Goal: Information Seeking & Learning: Learn about a topic

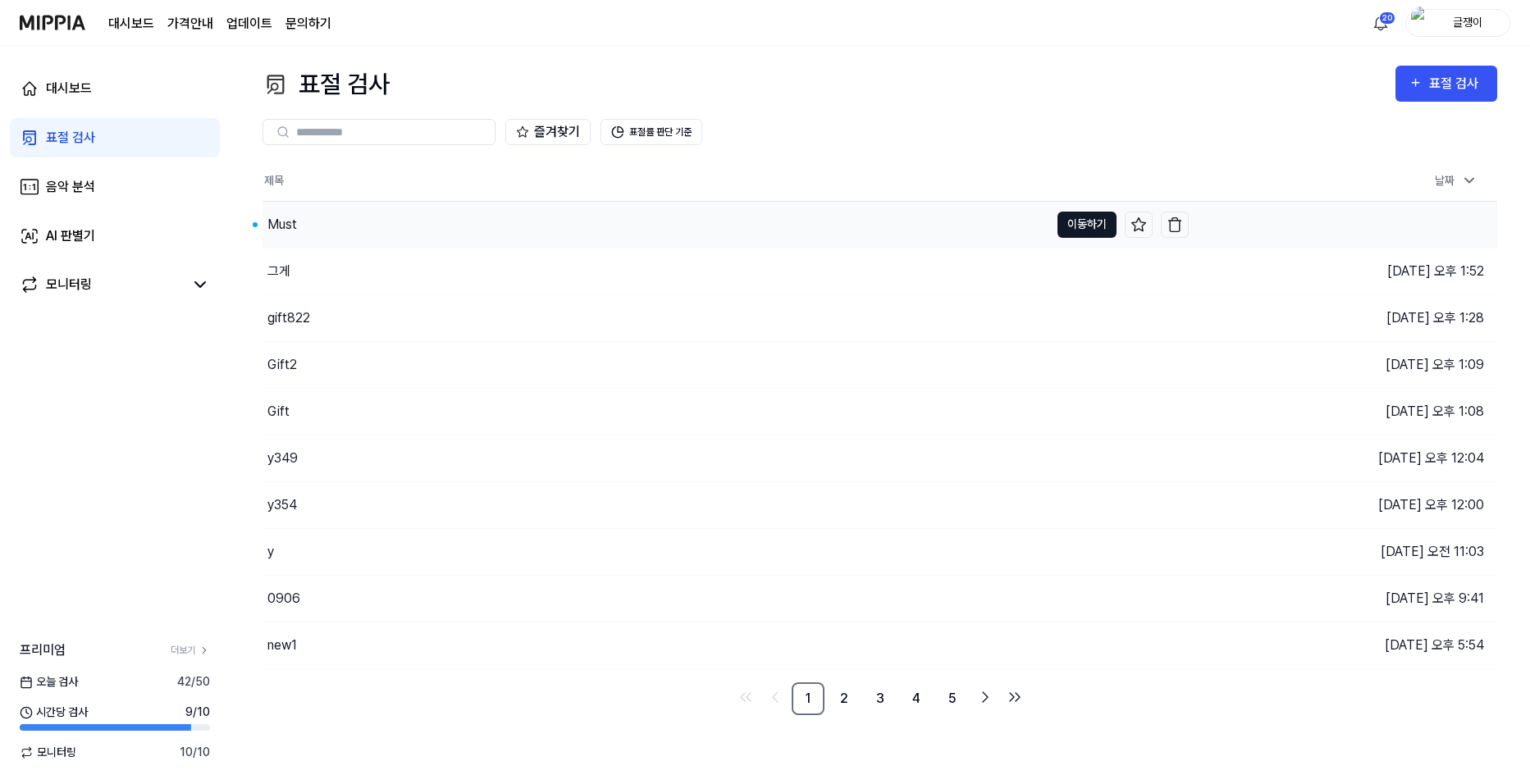
click at [1074, 222] on button "이동하기" at bounding box center [1087, 225] width 59 height 26
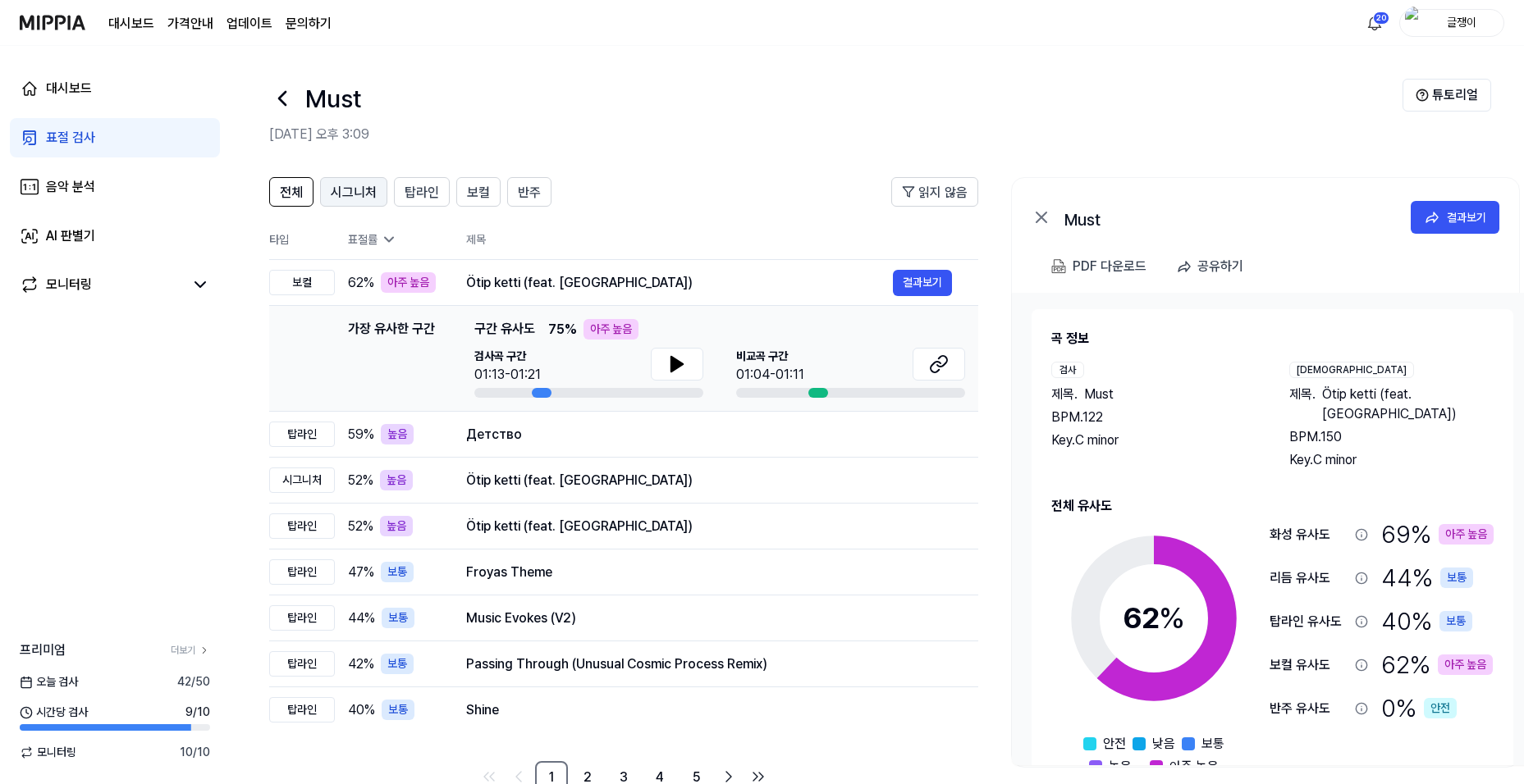
click at [354, 185] on span "시그니처" at bounding box center [353, 192] width 46 height 20
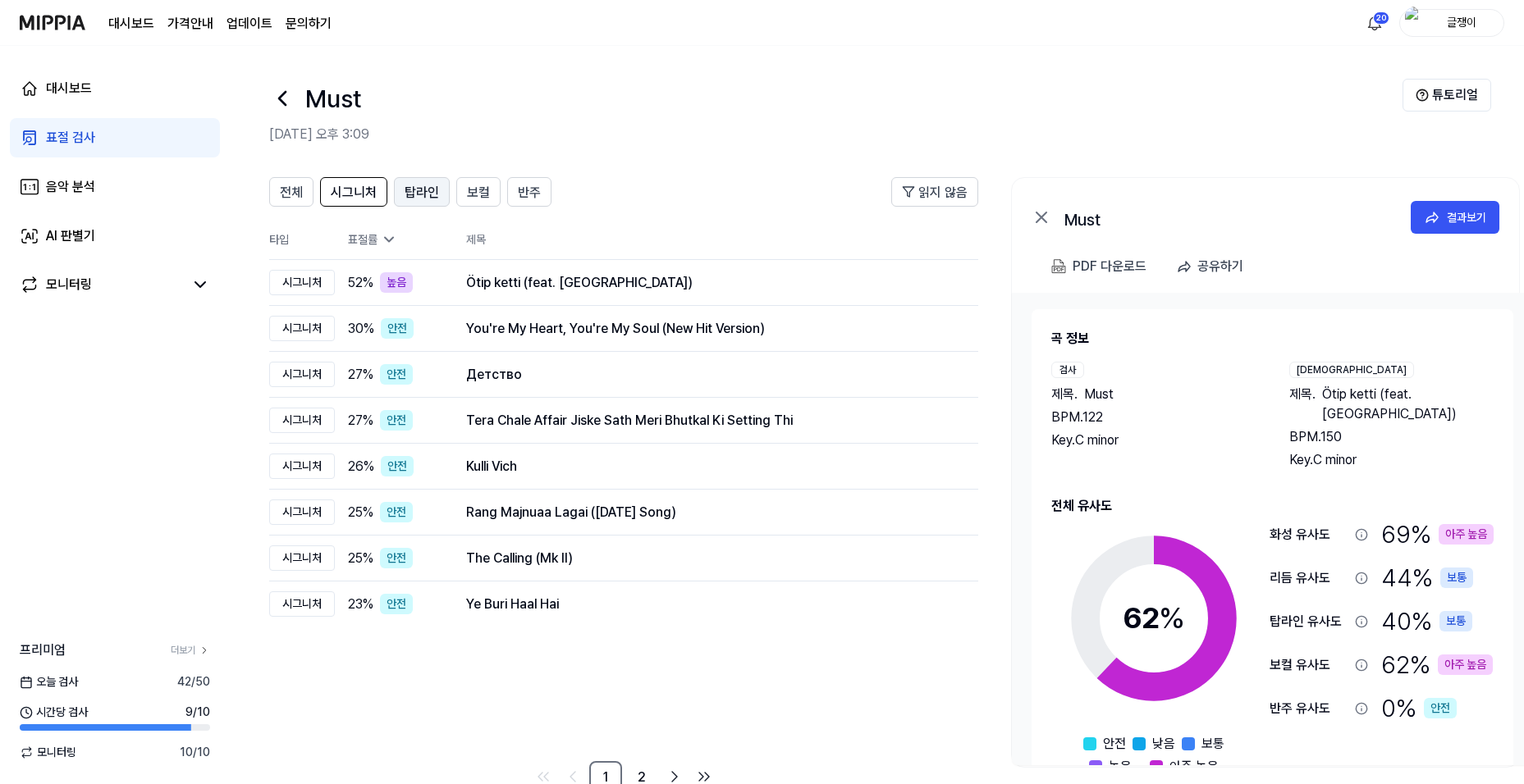
click at [417, 190] on span "탑라인" at bounding box center [422, 192] width 34 height 20
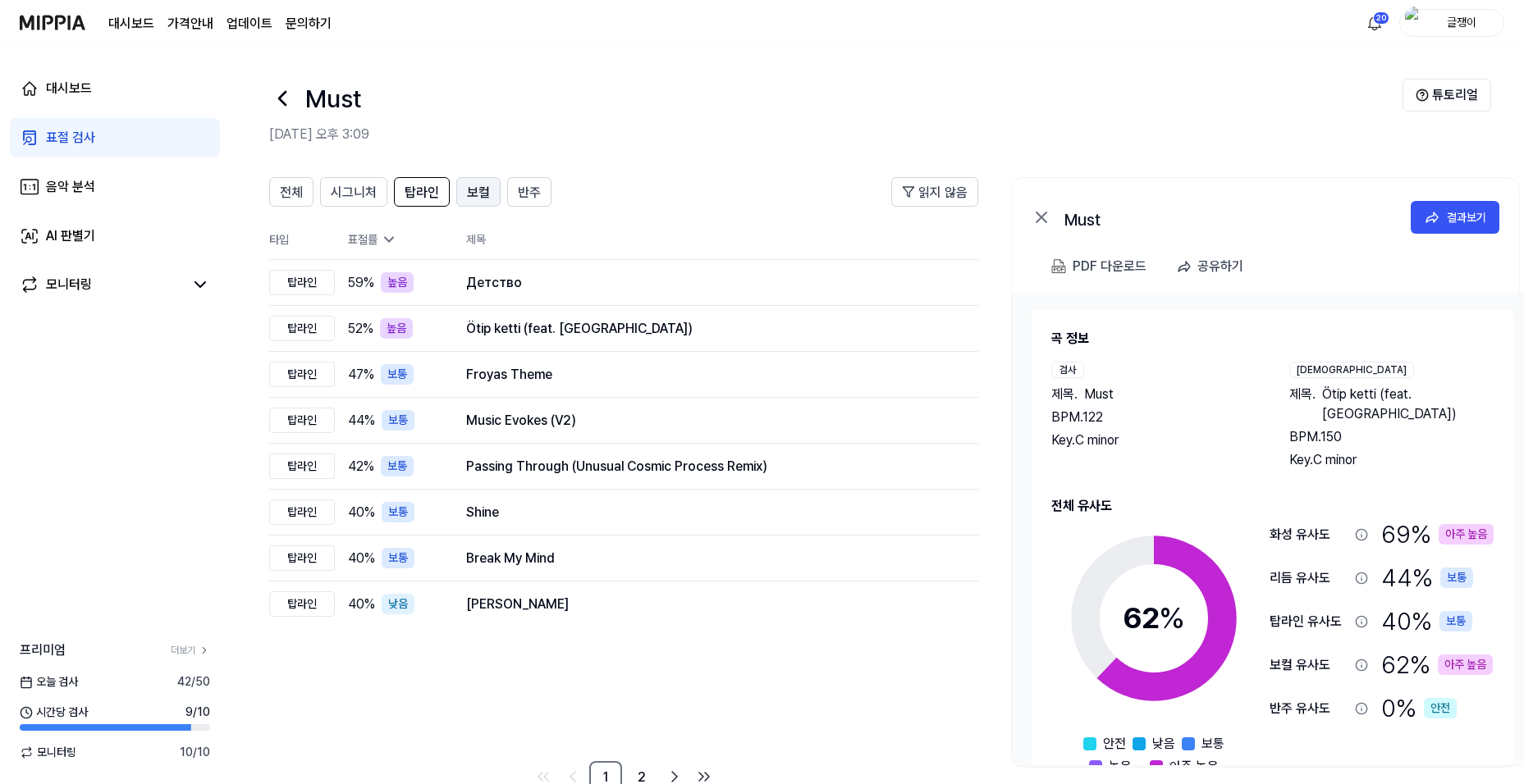
click at [478, 187] on span "보컬" at bounding box center [478, 192] width 23 height 20
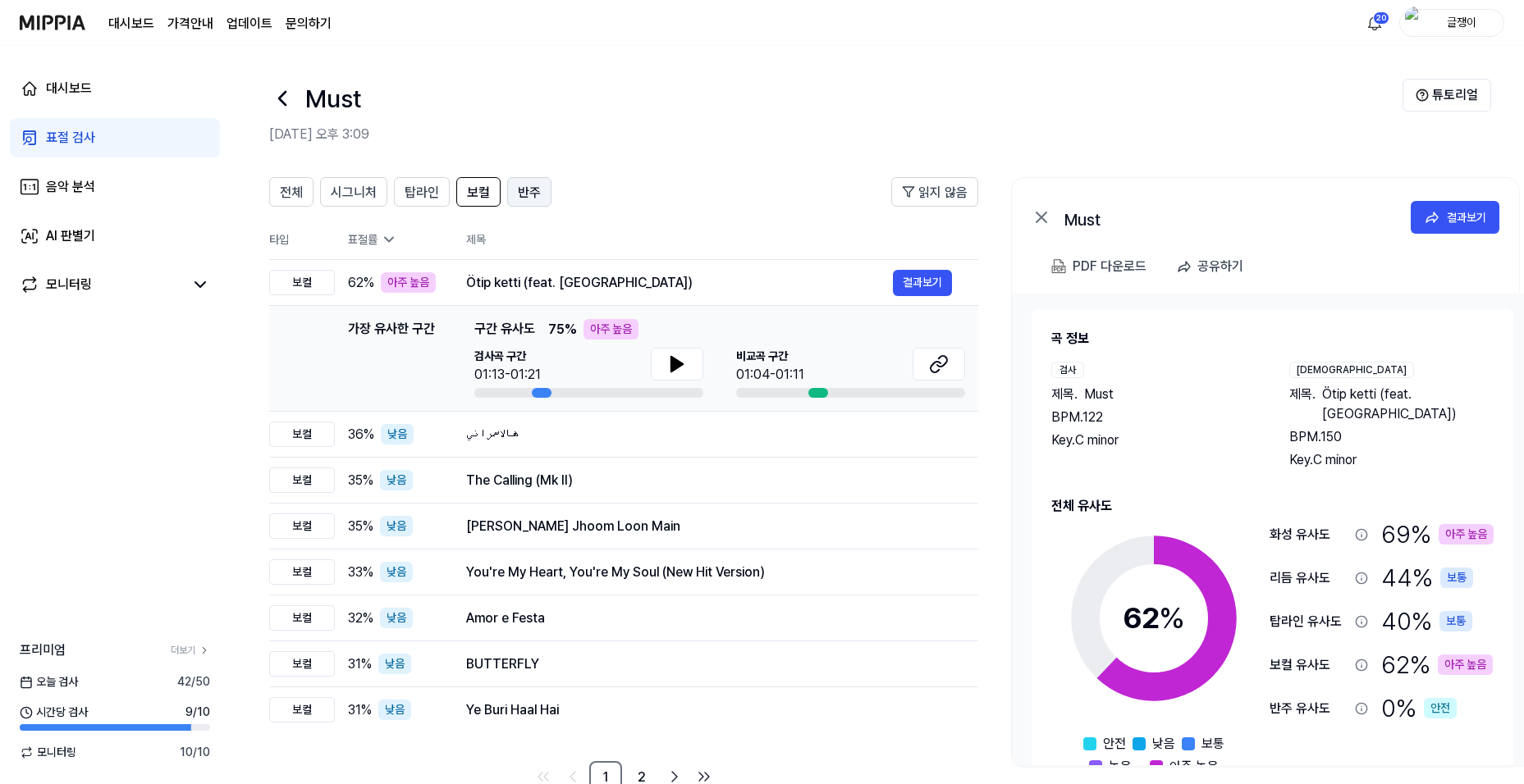
click at [530, 189] on span "반주" at bounding box center [529, 192] width 23 height 20
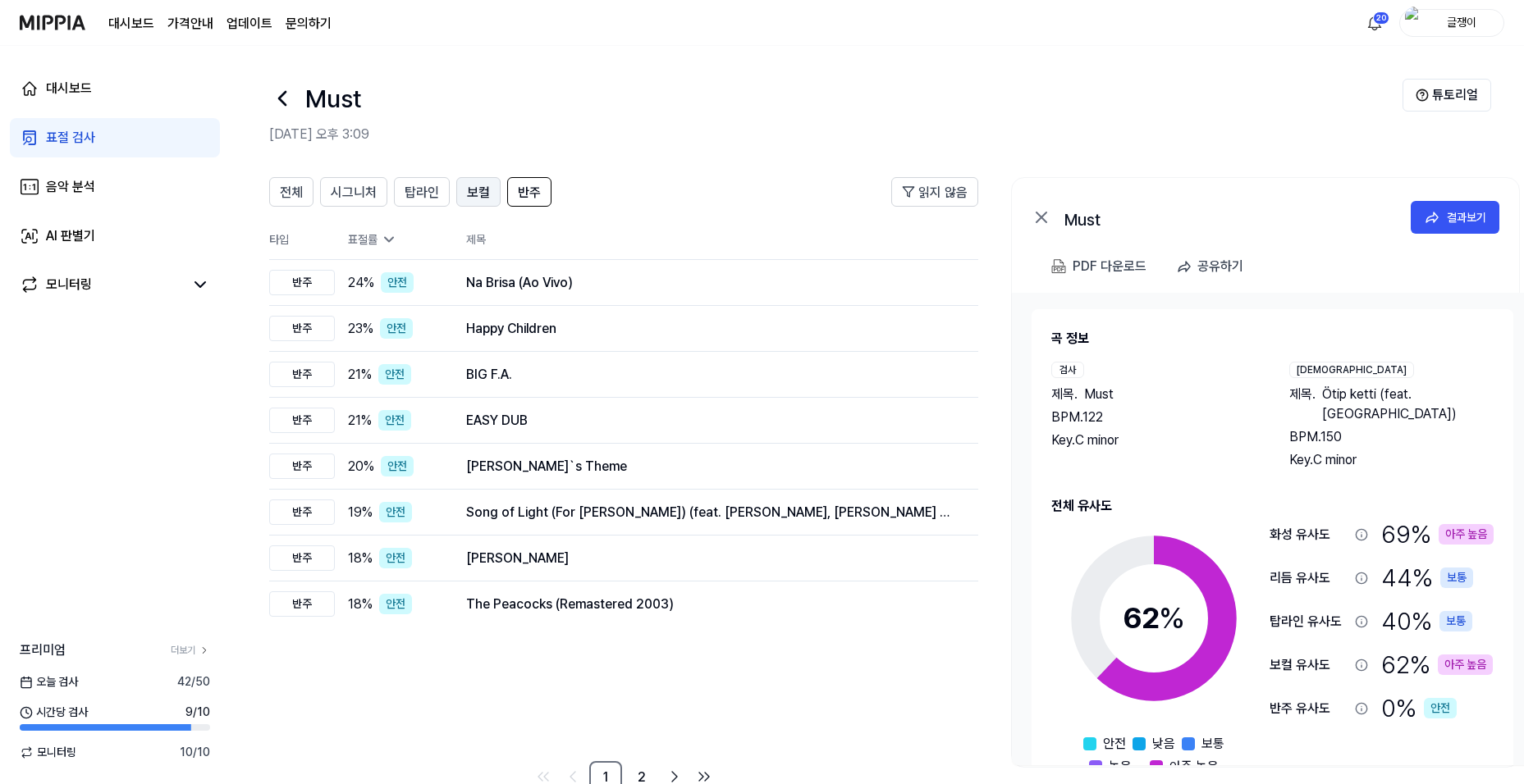
click at [479, 190] on span "보컬" at bounding box center [478, 192] width 23 height 20
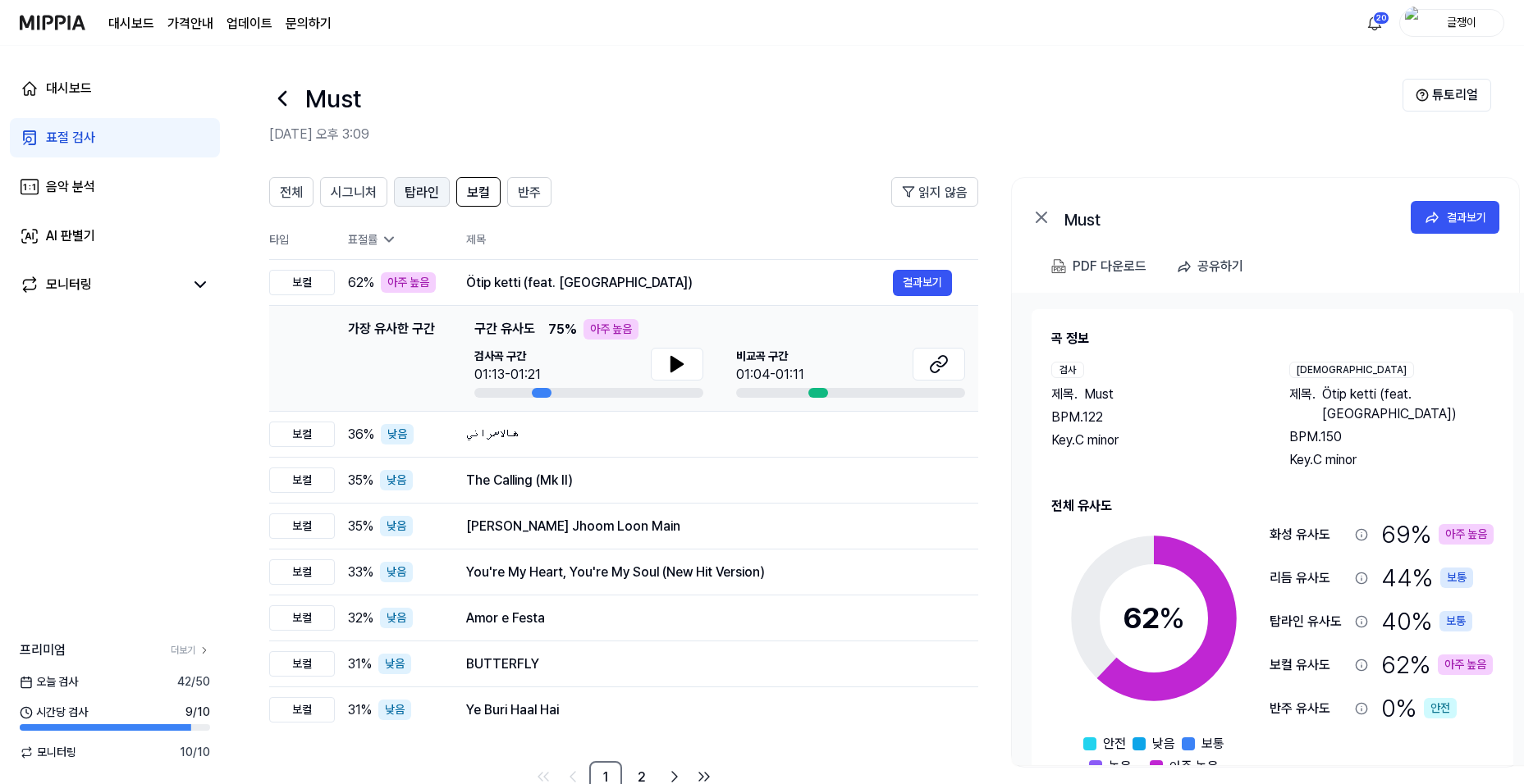
click at [419, 194] on span "탑라인" at bounding box center [422, 192] width 34 height 20
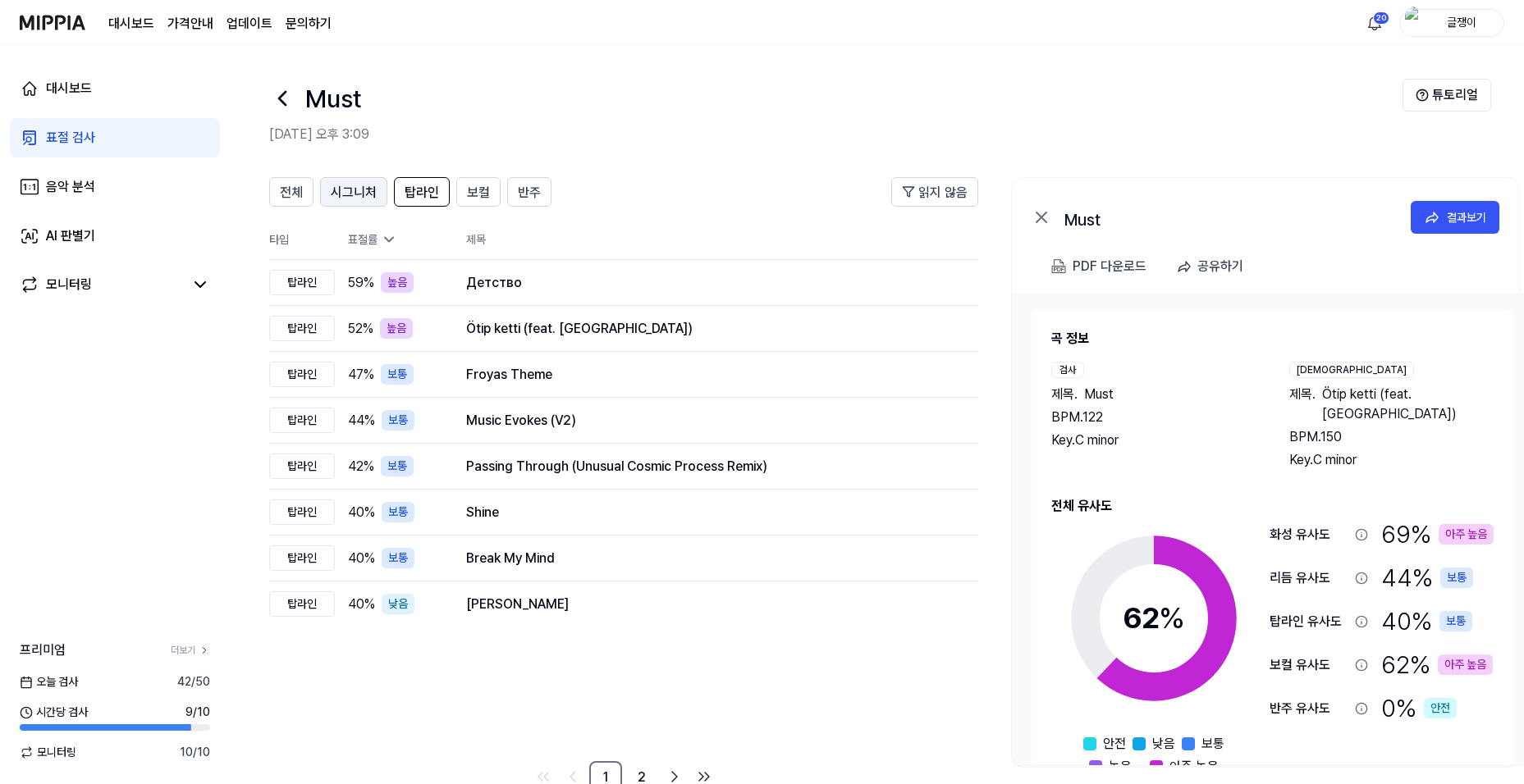
click at [356, 192] on span "시그니처" at bounding box center [353, 192] width 46 height 20
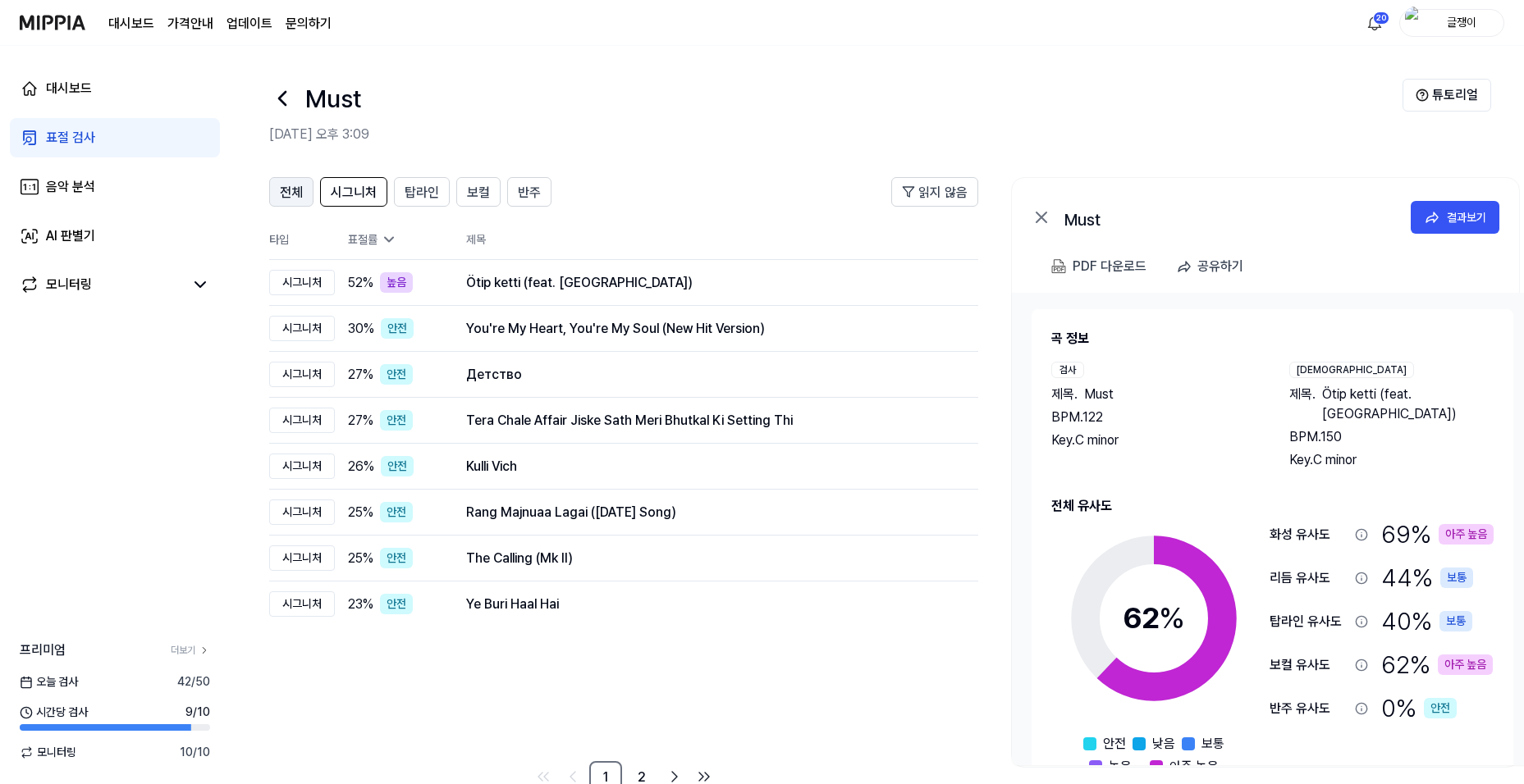
click at [295, 190] on span "전체" at bounding box center [291, 192] width 23 height 20
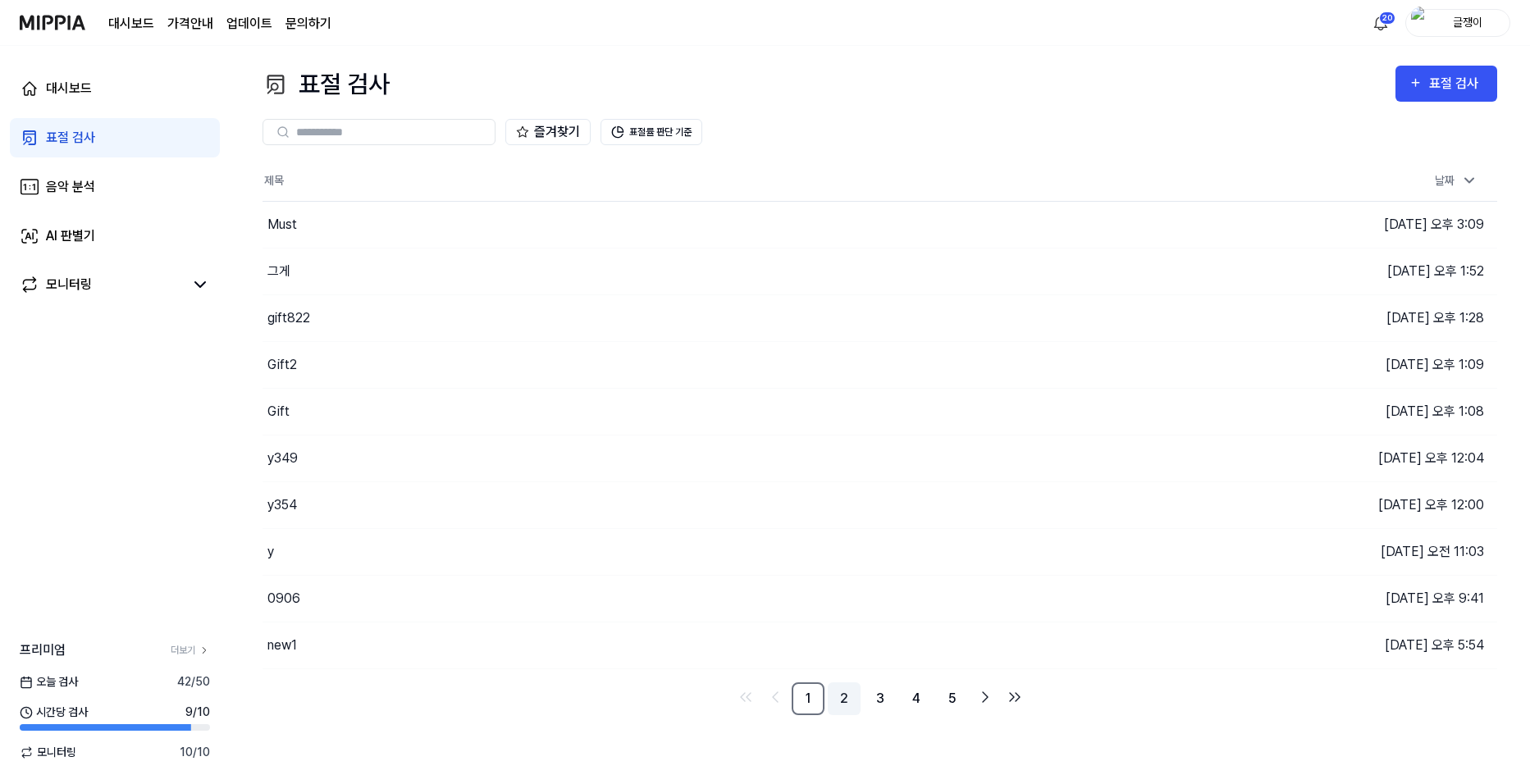
click at [844, 689] on link "2" at bounding box center [844, 699] width 33 height 33
click at [877, 700] on link "3" at bounding box center [880, 699] width 33 height 33
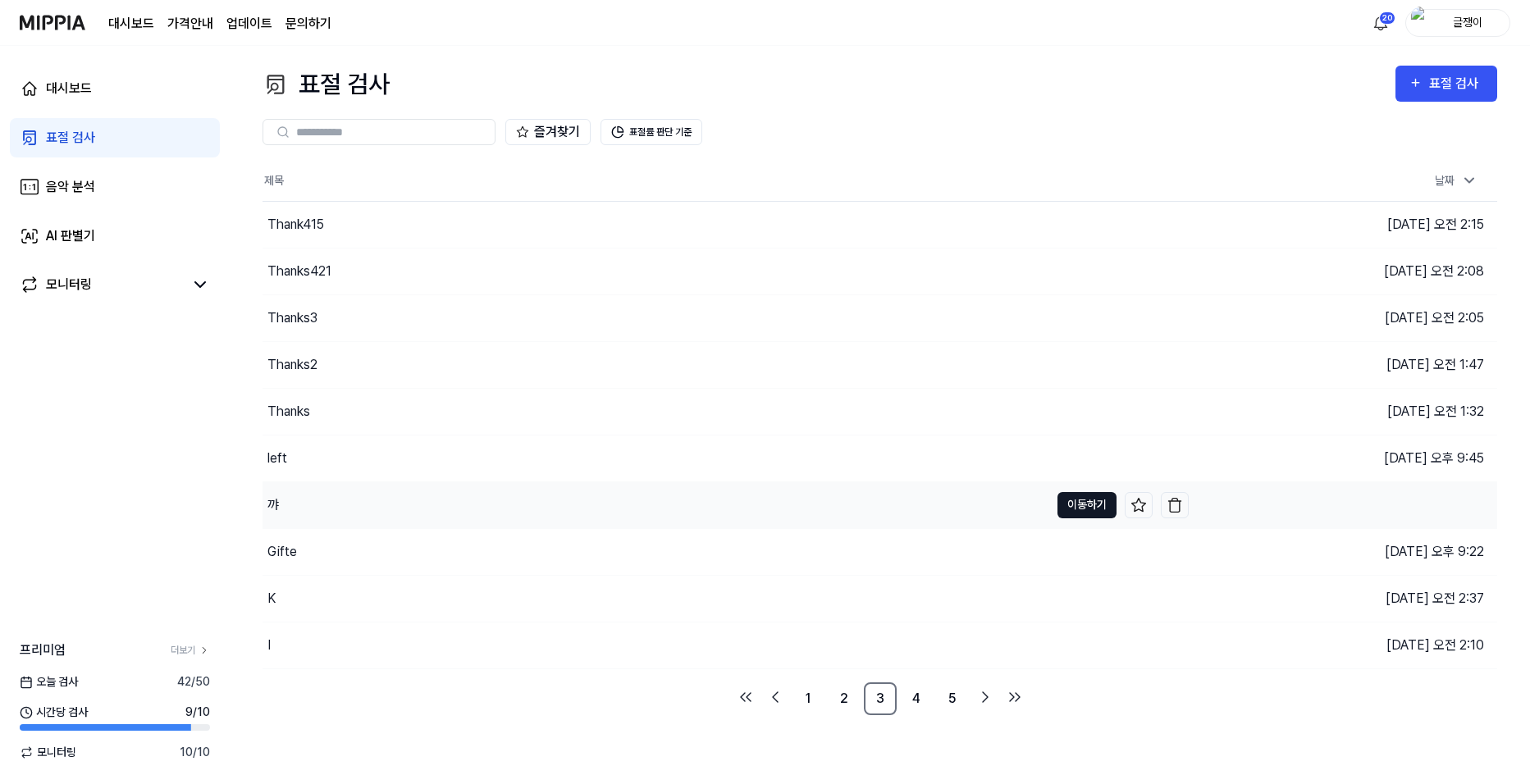
click at [1074, 504] on button "이동하기" at bounding box center [1087, 505] width 59 height 26
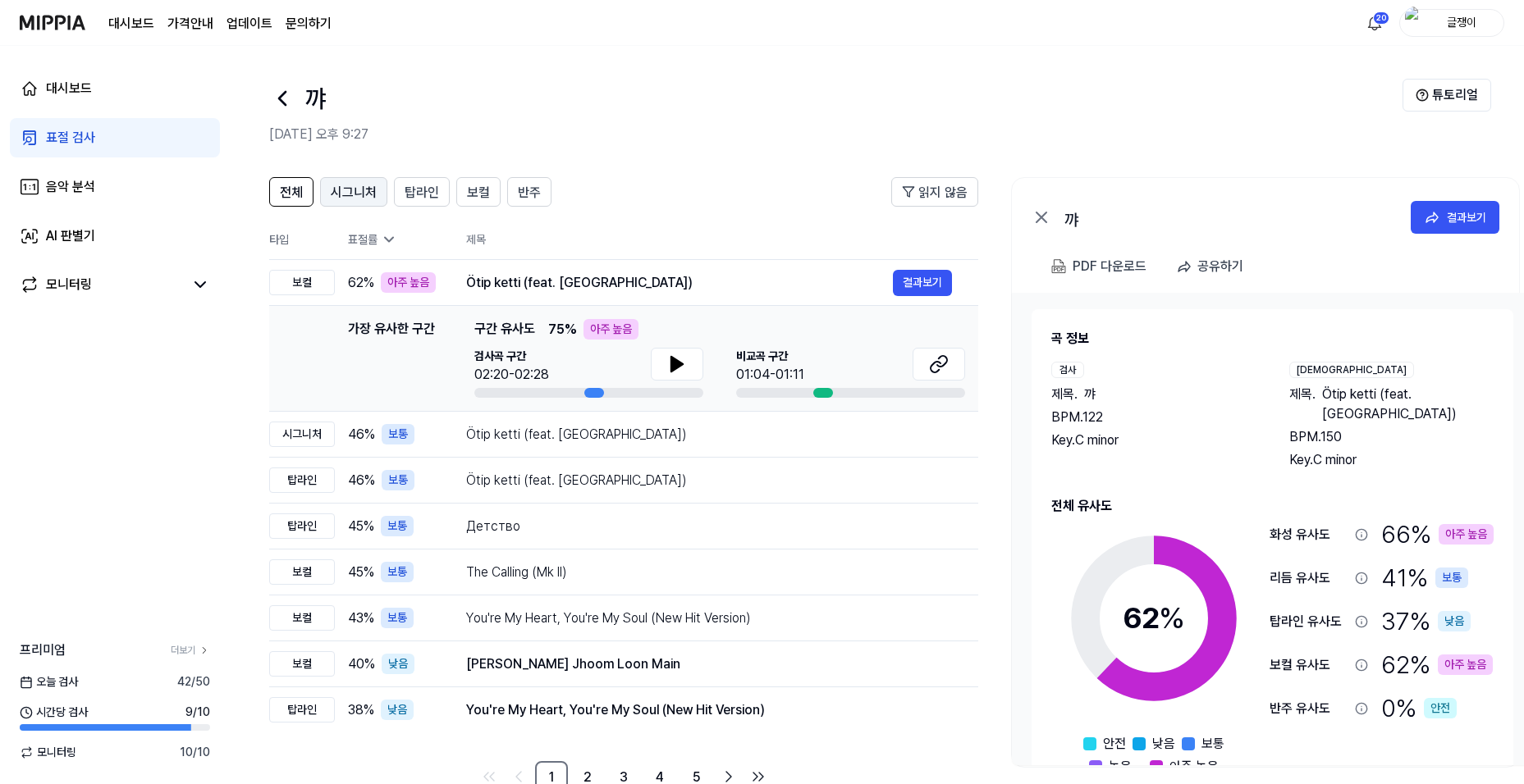
click at [354, 196] on span "시그니처" at bounding box center [353, 192] width 46 height 20
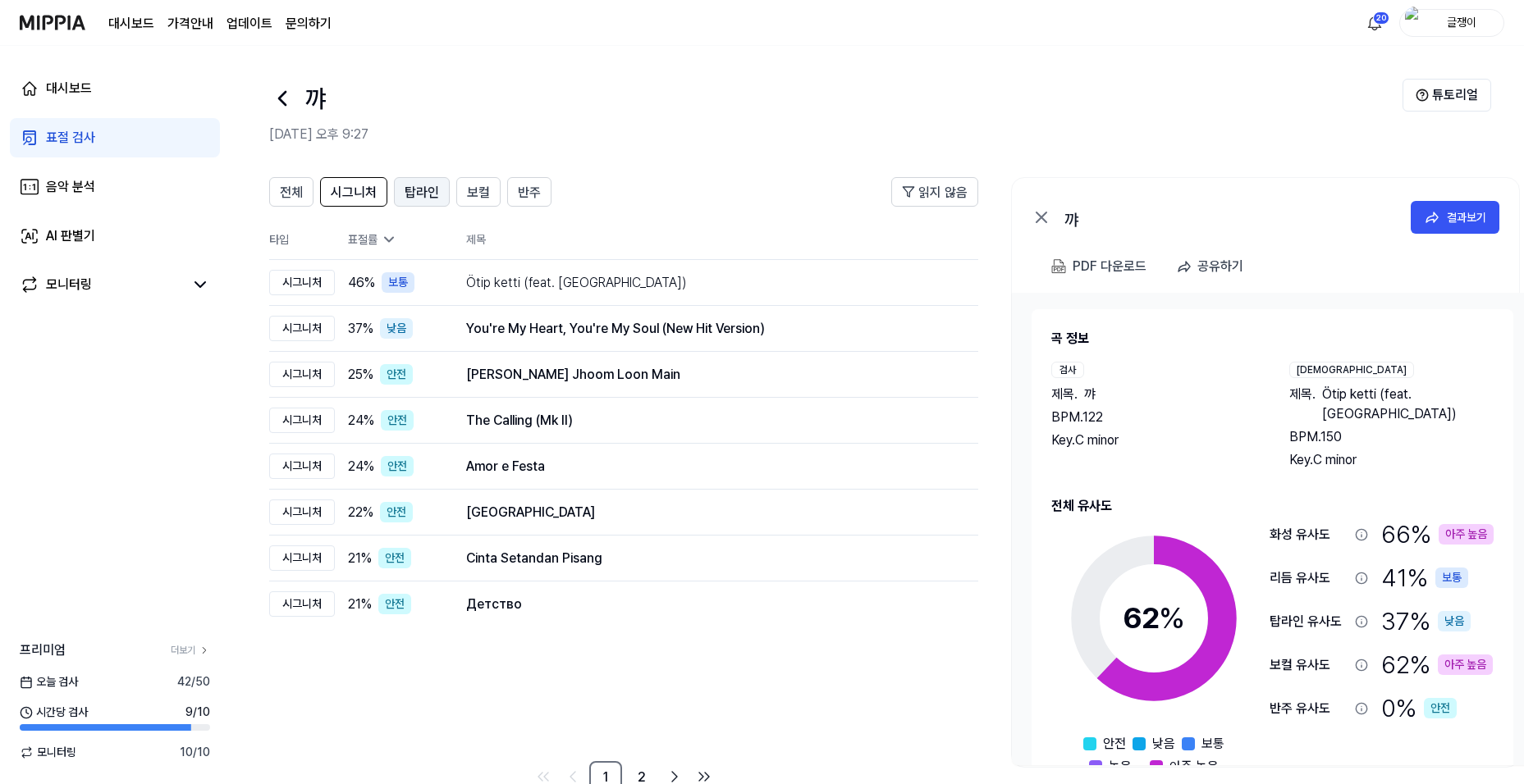
click at [421, 198] on span "탑라인" at bounding box center [422, 192] width 34 height 20
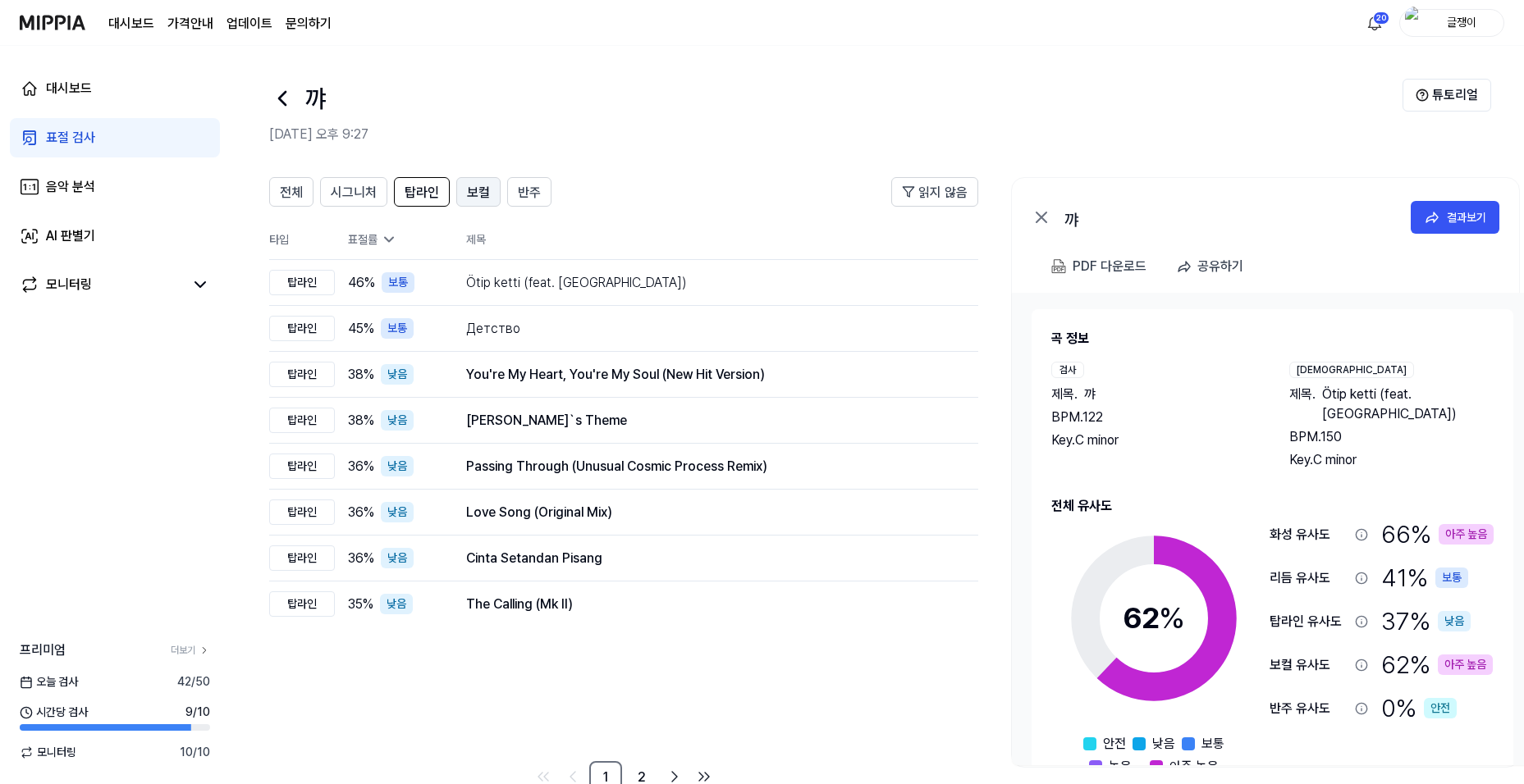
click at [472, 193] on span "보컬" at bounding box center [478, 192] width 23 height 20
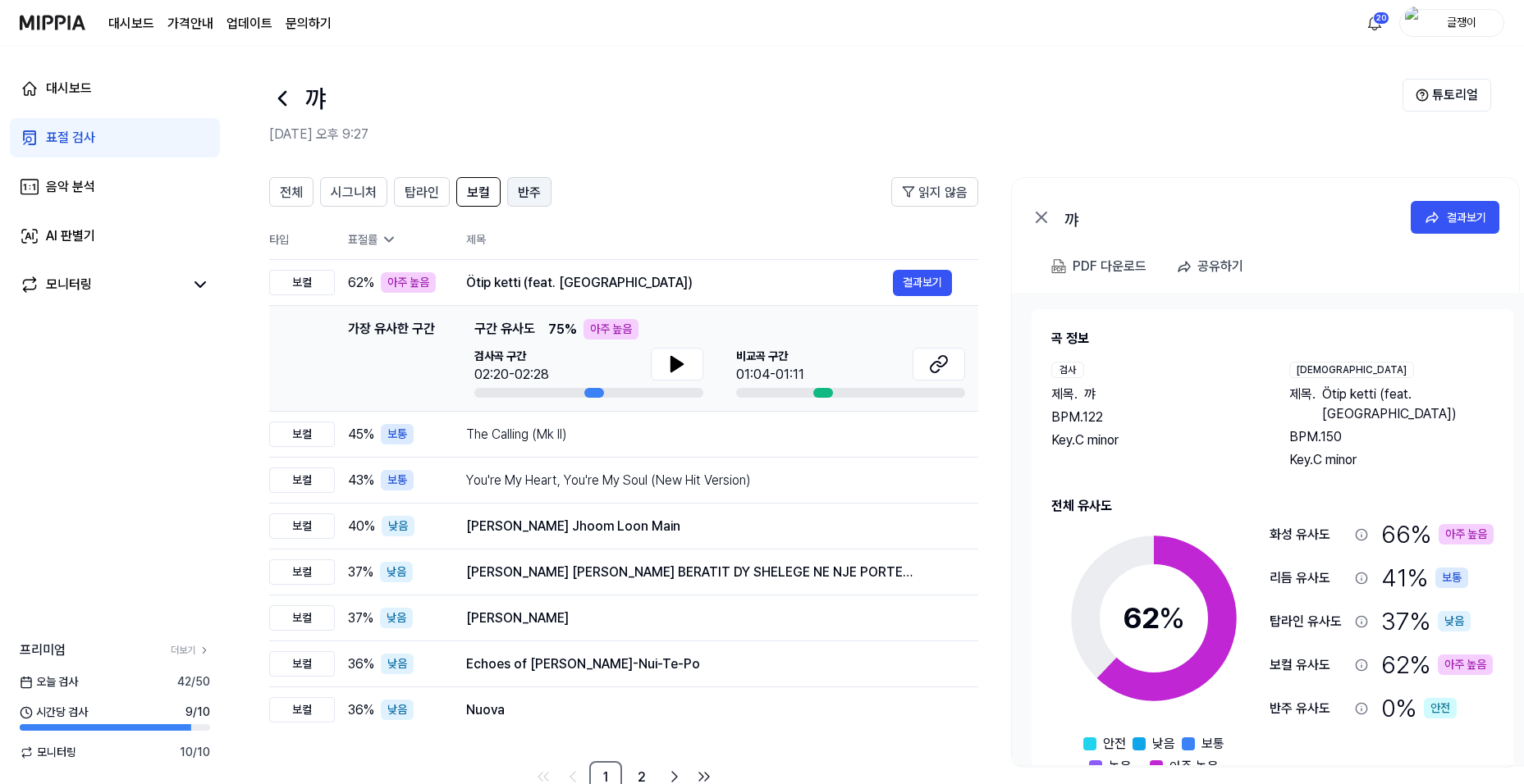
click at [528, 188] on span "반주" at bounding box center [529, 192] width 23 height 20
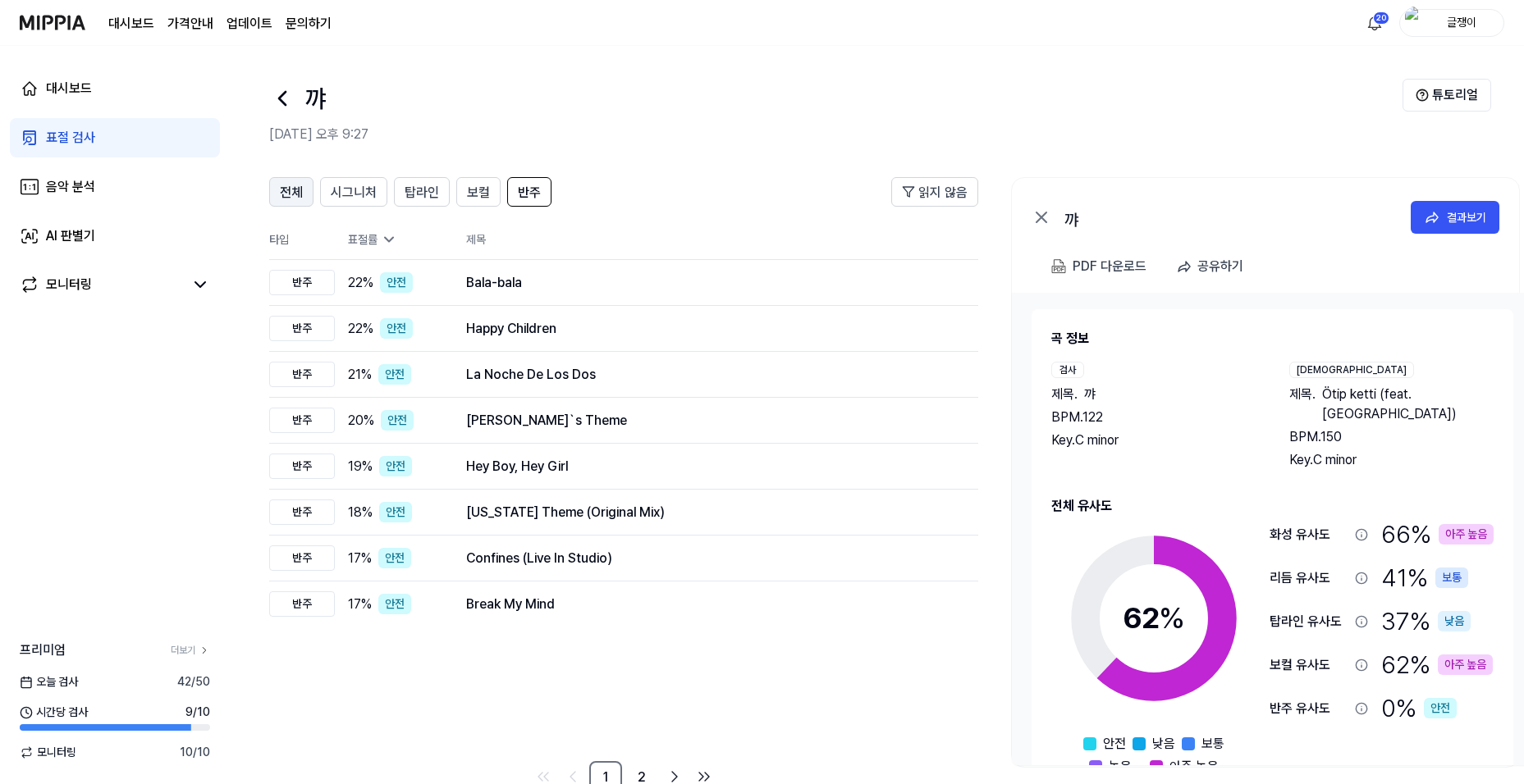
click at [292, 190] on span "전체" at bounding box center [291, 192] width 23 height 20
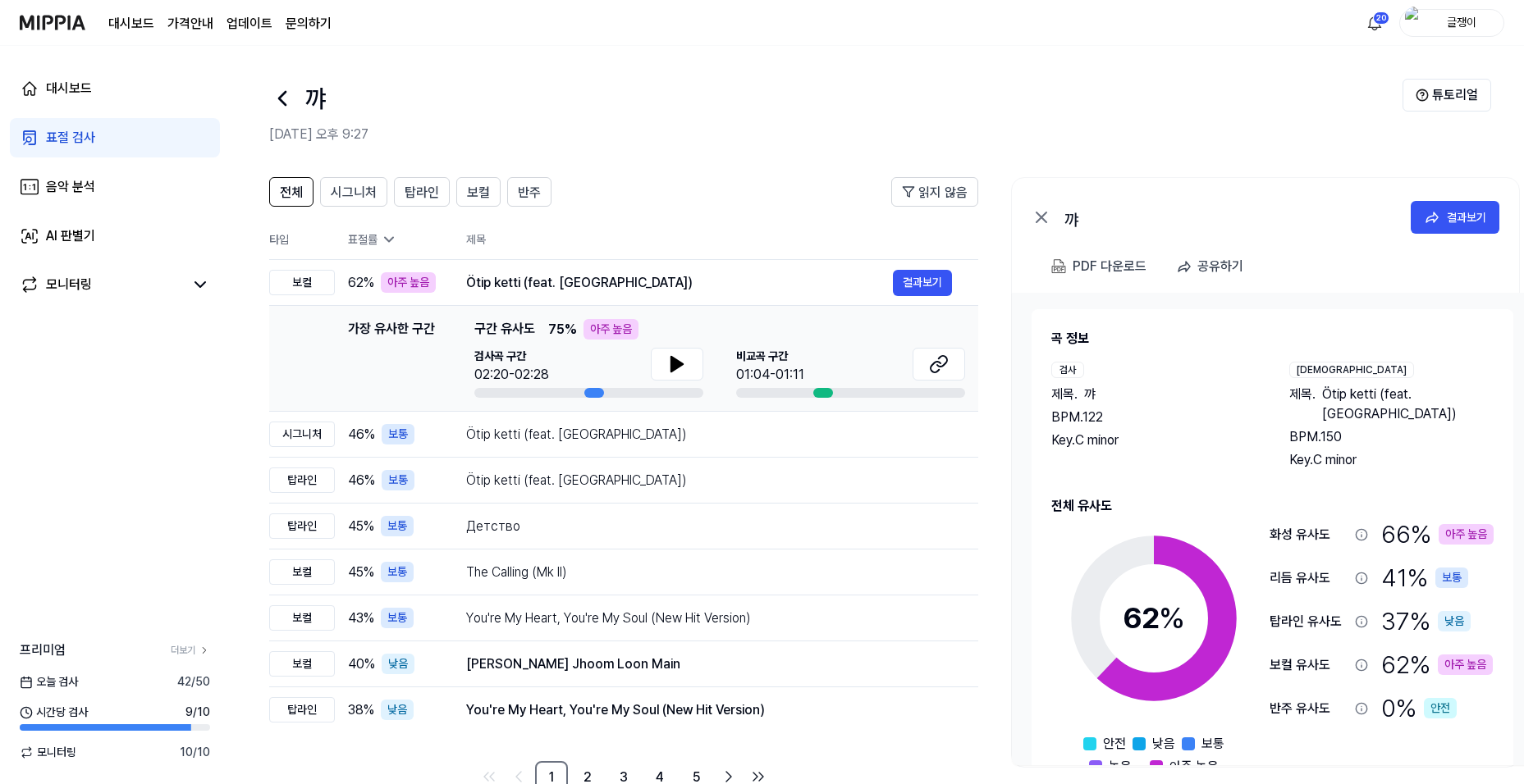
drag, startPoint x: 1321, startPoint y: 395, endPoint x: 1409, endPoint y: 391, distance: 88.1
click at [1409, 391] on span "Ötip ketti (feat. [GEOGRAPHIC_DATA])" at bounding box center [1408, 404] width 172 height 40
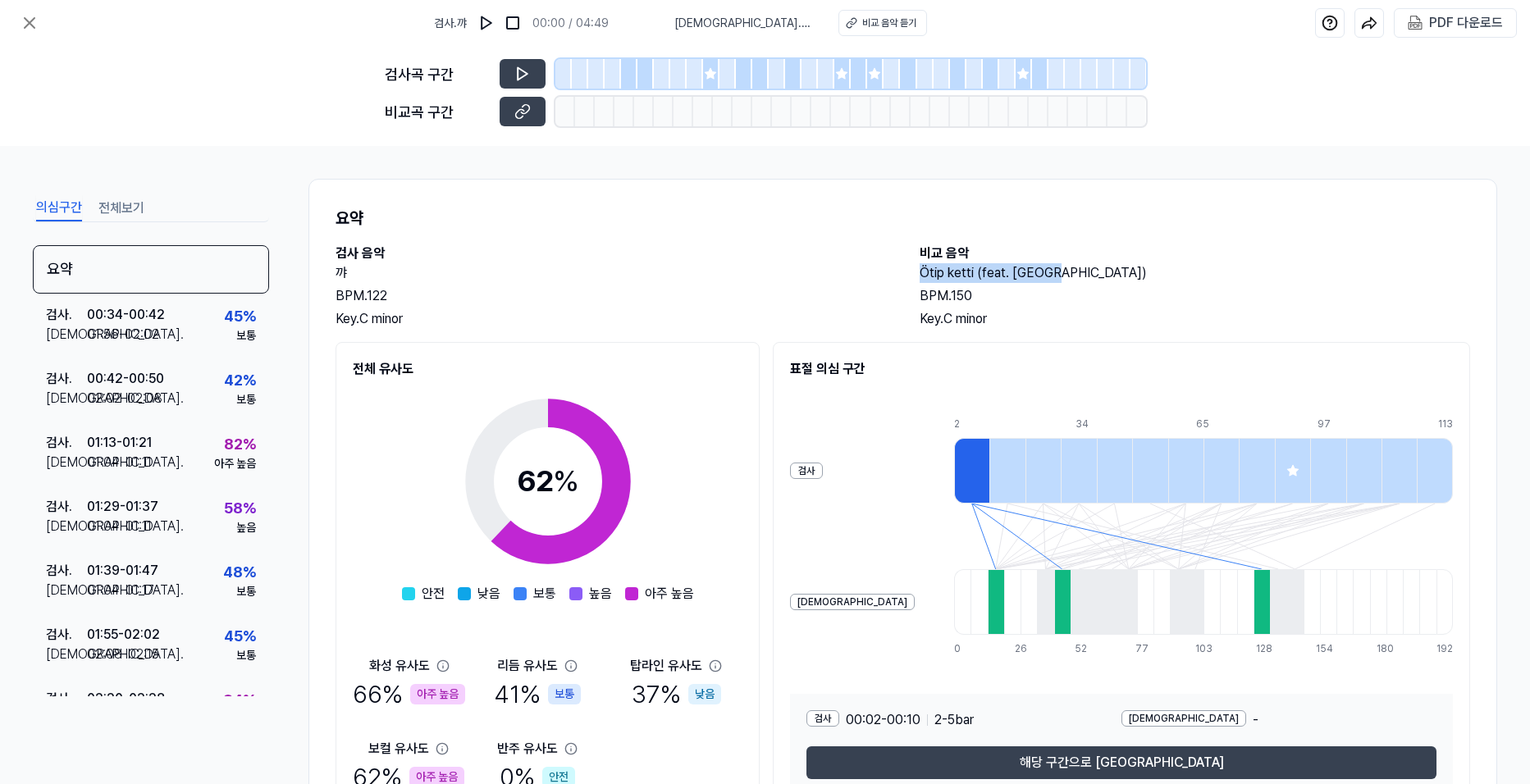
drag, startPoint x: 912, startPoint y: 274, endPoint x: 1049, endPoint y: 281, distance: 137.2
click at [1049, 281] on div "검사 음악 꺄 BPM. 122 Key. C minor 비교 음악 Ötip ketti (feat. Aikyn) BPM. 150 Key. C mi…" at bounding box center [902, 286] width 1134 height 85
copy h2 "Ötip ketti (feat. [GEOGRAPHIC_DATA])"
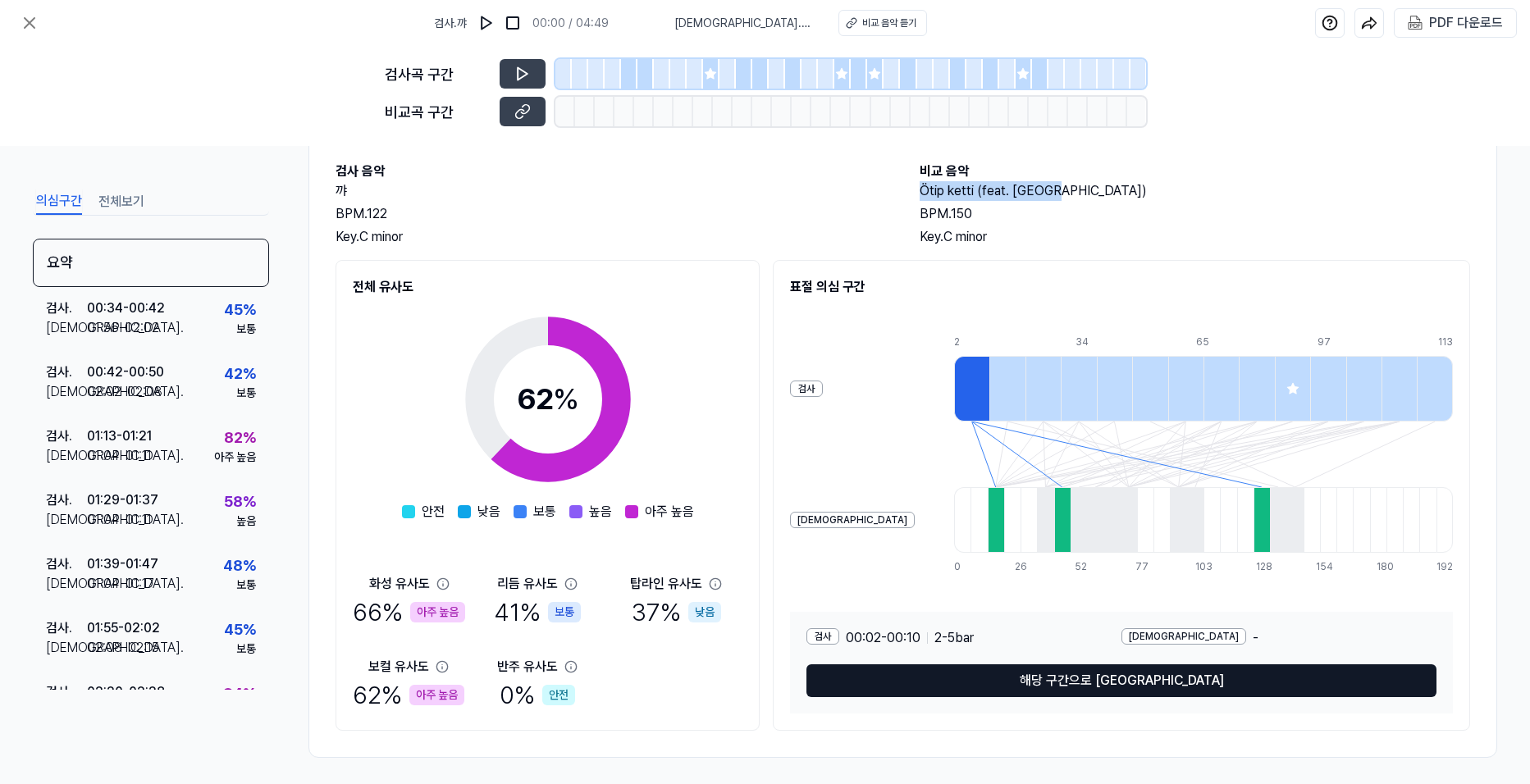
click at [1012, 673] on button "해당 구간으로 [GEOGRAPHIC_DATA]" at bounding box center [1121, 681] width 630 height 33
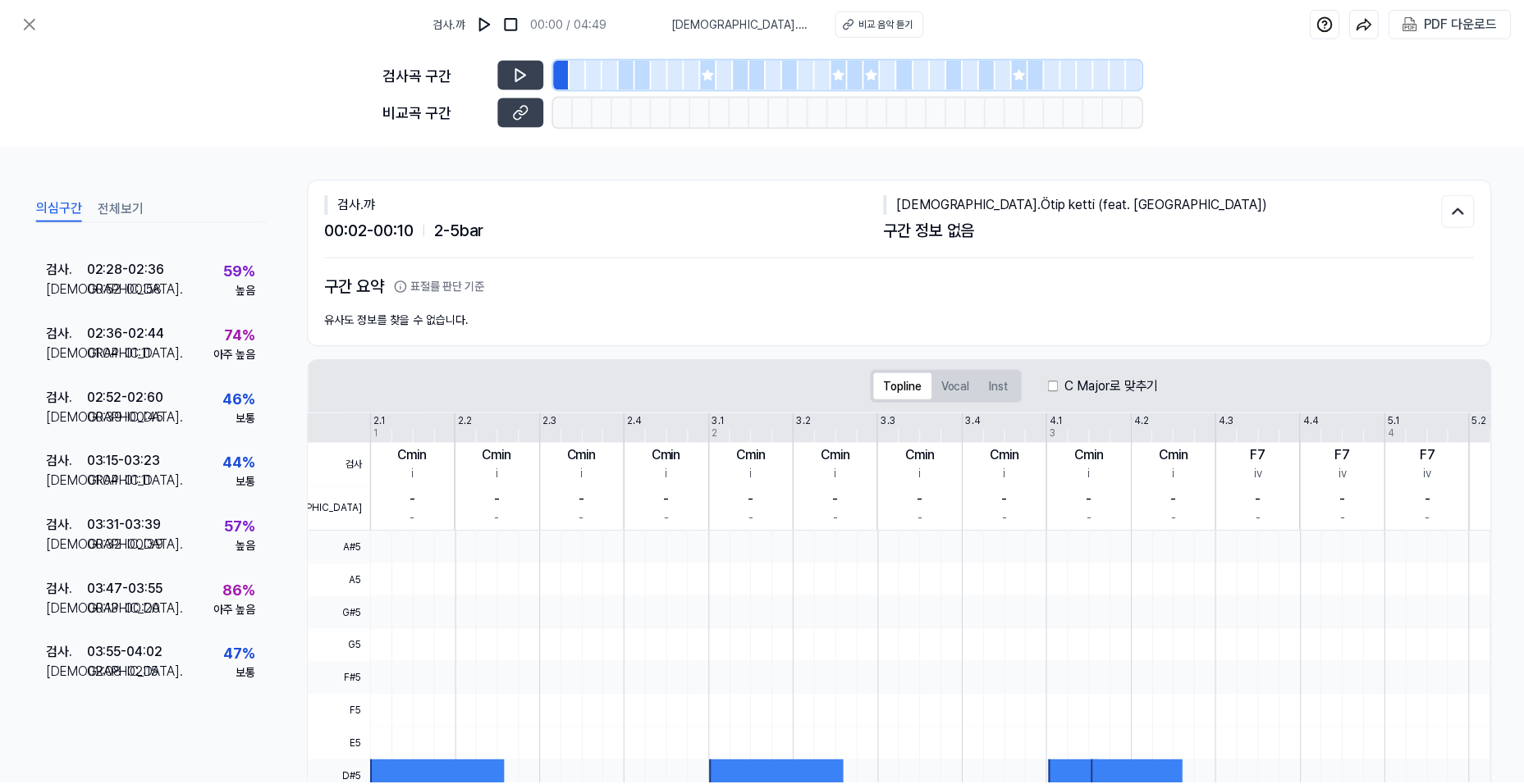
scroll to position [164, 0]
